Goal: Find specific fact: Find specific page/section

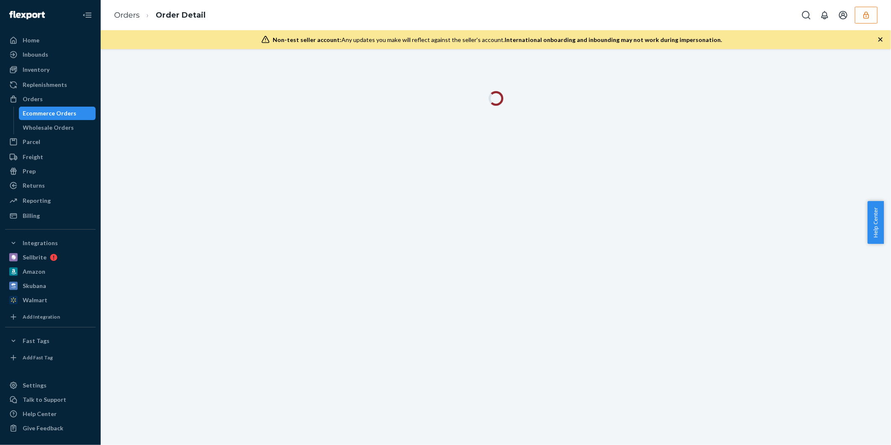
click at [866, 14] on icon "button" at bounding box center [865, 14] width 5 height 7
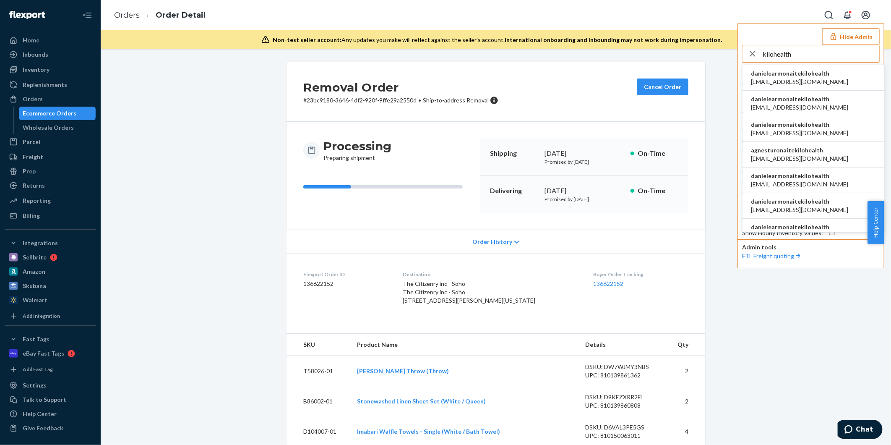
type input "kilohealth"
click at [776, 104] on span "ada.inopia@kilo.solutions" at bounding box center [799, 107] width 97 height 8
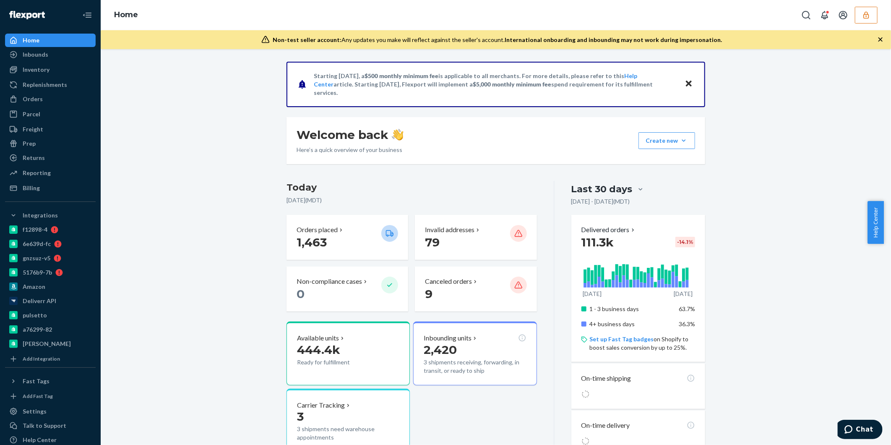
click at [864, 16] on icon "button" at bounding box center [865, 14] width 5 height 7
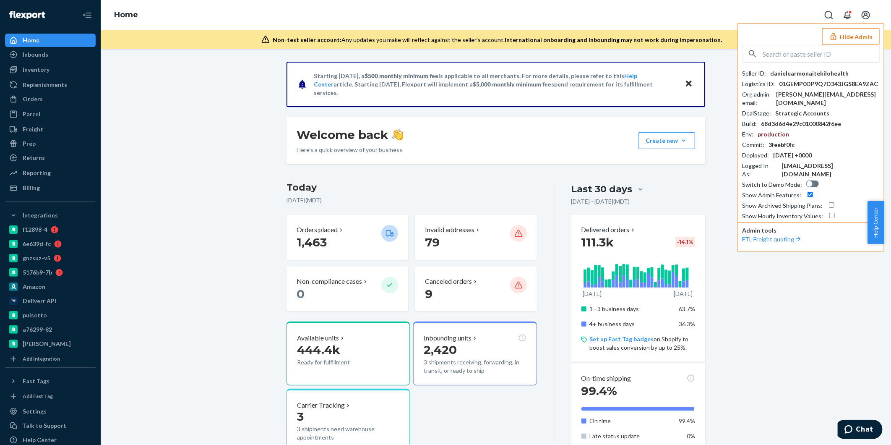
drag, startPoint x: 845, startPoint y: 70, endPoint x: 767, endPoint y: 76, distance: 78.3
click at [767, 76] on div "Seller ID : danielearmonaitekilohealth" at bounding box center [811, 73] width 138 height 8
copy div "danielearmonaitekilohealth"
